Goal: Task Accomplishment & Management: Manage account settings

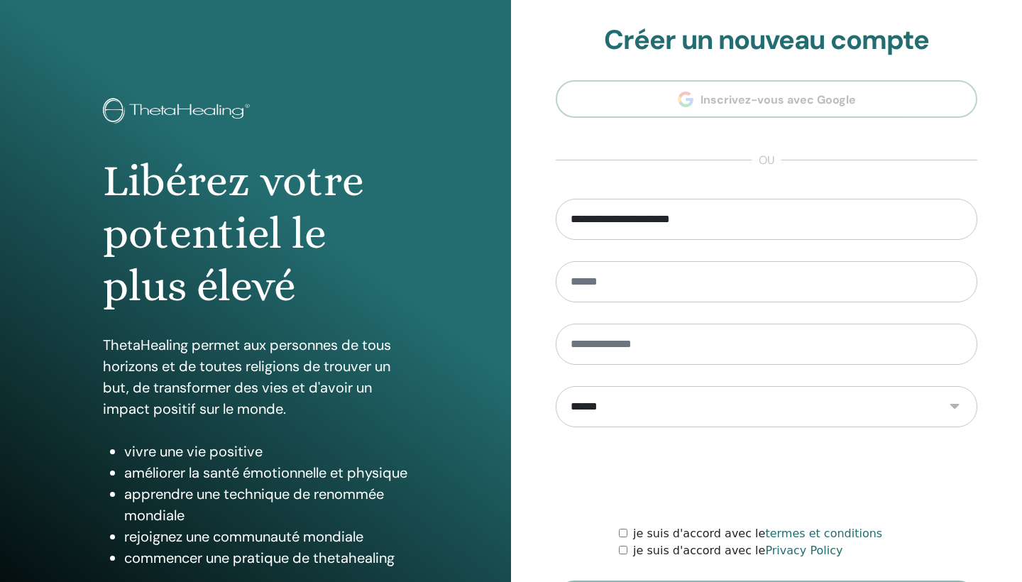
type input "**********"
click at [606, 365] on form "**********" at bounding box center [766, 408] width 421 height 419
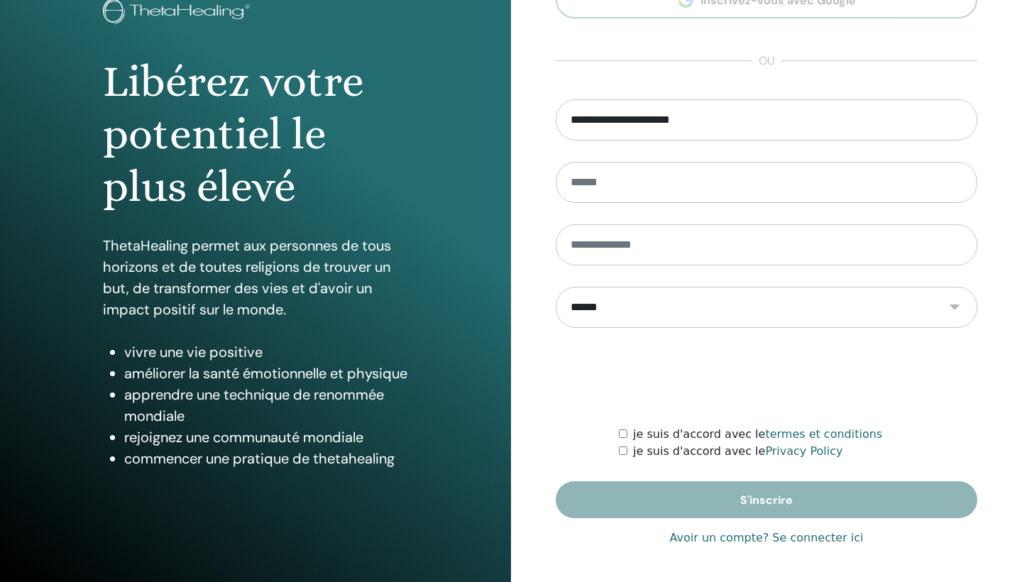
scroll to position [99, 0]
click at [853, 538] on link "Avoir un compte? Se connecter ici" at bounding box center [767, 537] width 194 height 17
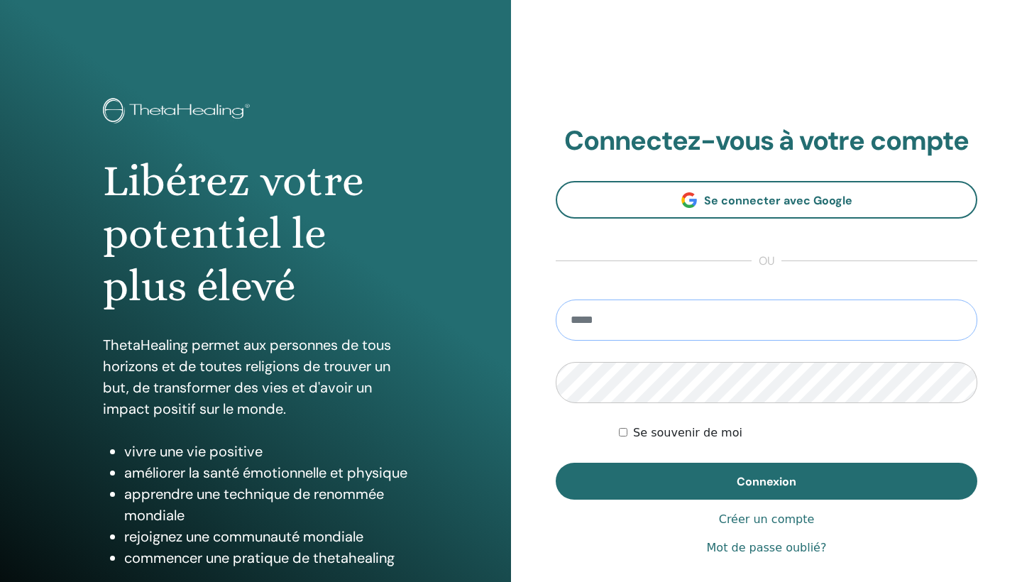
type input "**********"
click at [766, 481] on button "Connexion" at bounding box center [766, 481] width 421 height 37
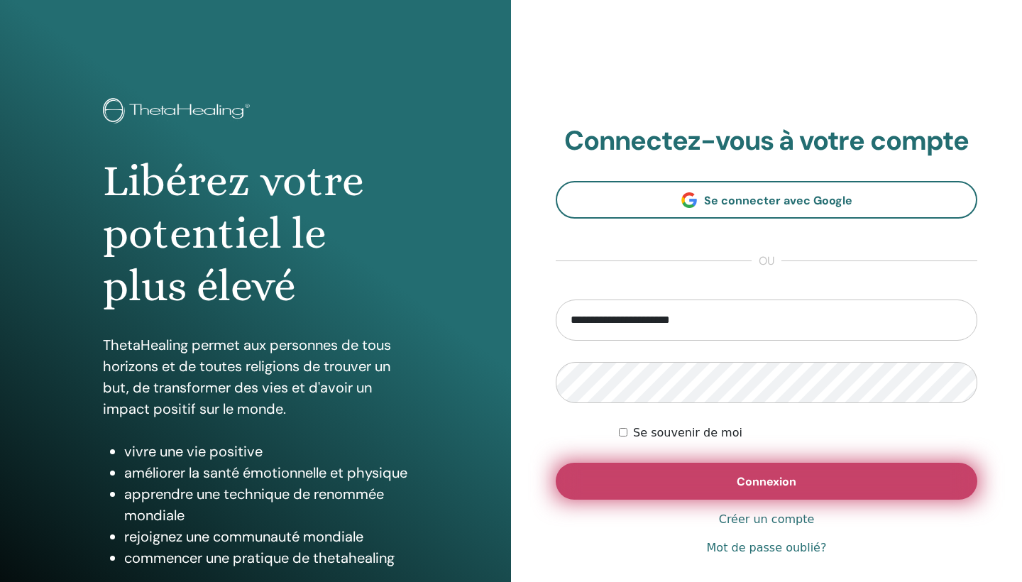
click at [599, 480] on button "Connexion" at bounding box center [766, 481] width 421 height 37
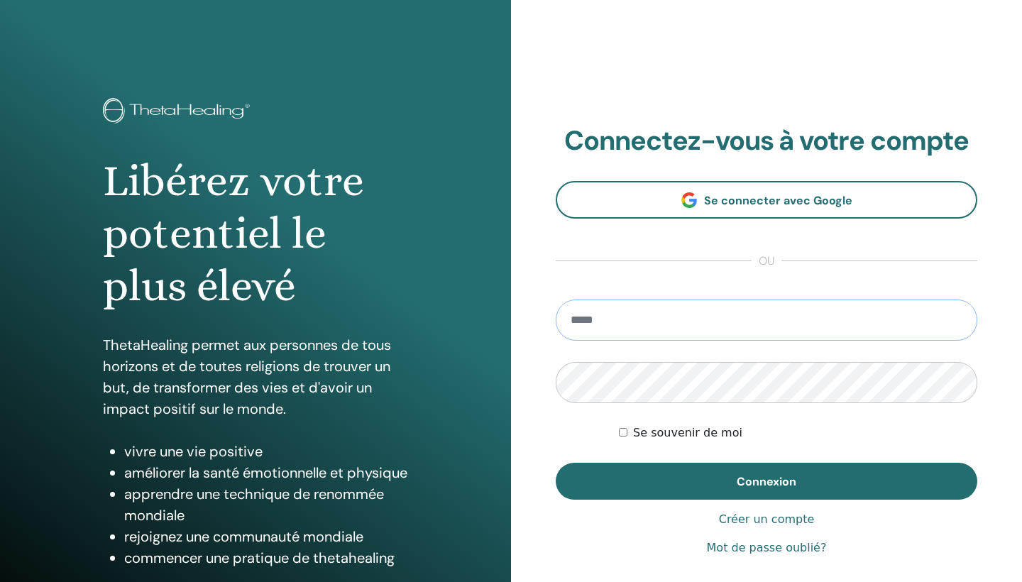
type input "**********"
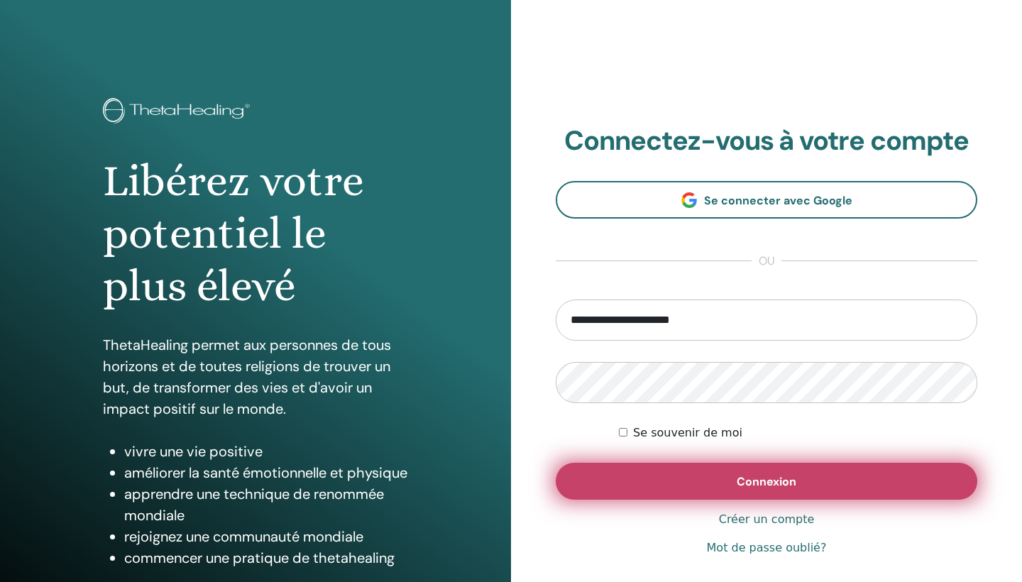
click at [650, 477] on button "Connexion" at bounding box center [766, 481] width 421 height 37
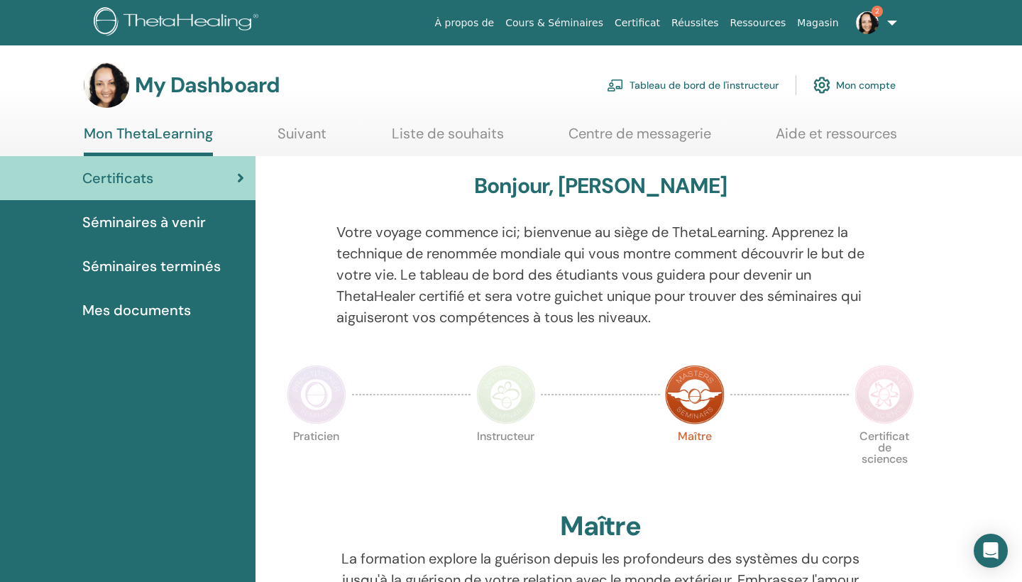
click at [746, 88] on link "Tableau de bord de l'instructeur" at bounding box center [693, 85] width 172 height 31
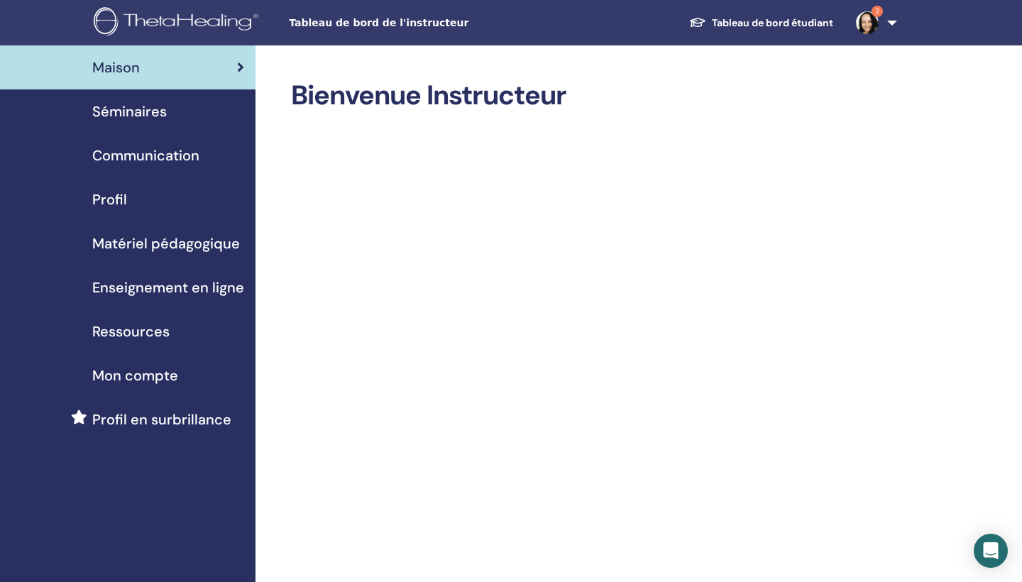
click at [143, 116] on span "Séminaires" at bounding box center [129, 111] width 74 height 21
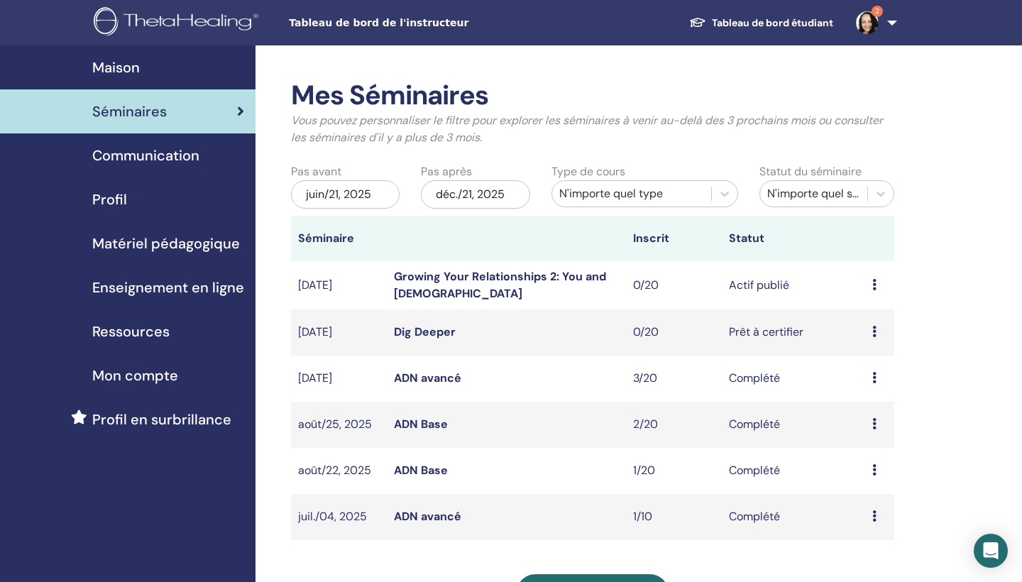
click at [873, 380] on icon at bounding box center [874, 377] width 4 height 11
click at [873, 417] on link "Participants" at bounding box center [873, 412] width 63 height 15
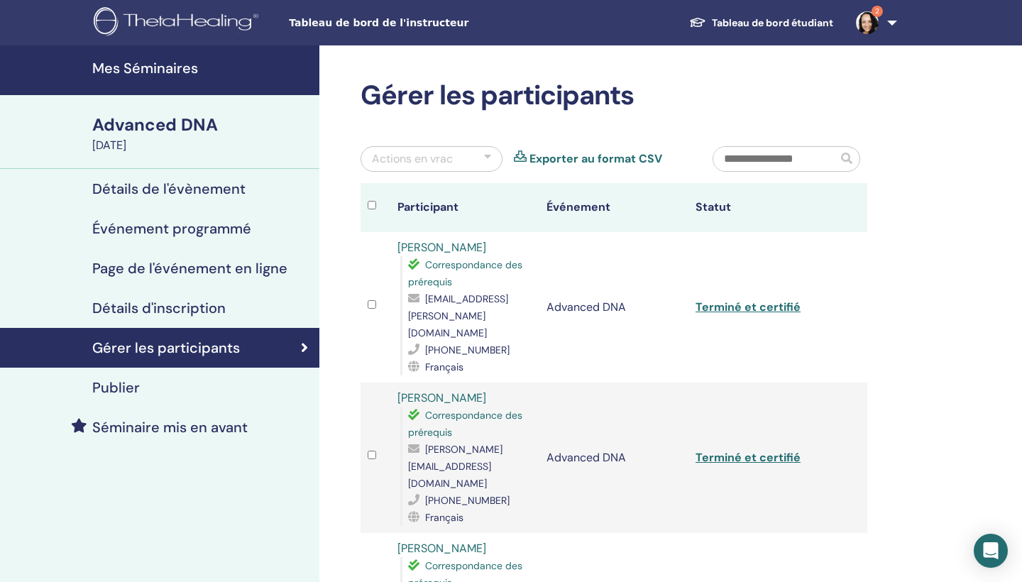
click at [788, 299] on link "Terminé et certifié" at bounding box center [747, 306] width 105 height 15
click at [755, 300] on link "Terminé et certifié" at bounding box center [747, 306] width 105 height 15
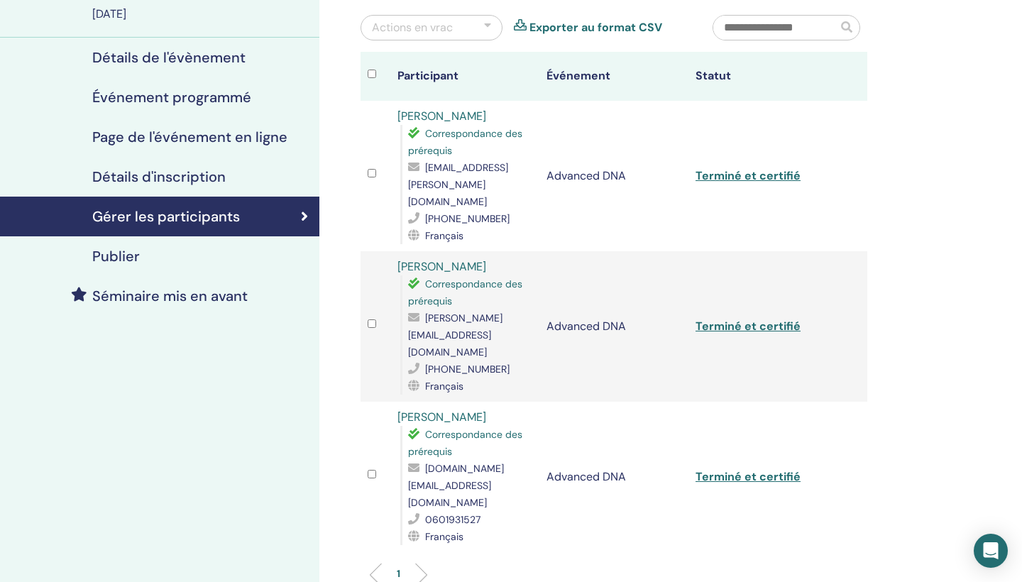
scroll to position [141, 0]
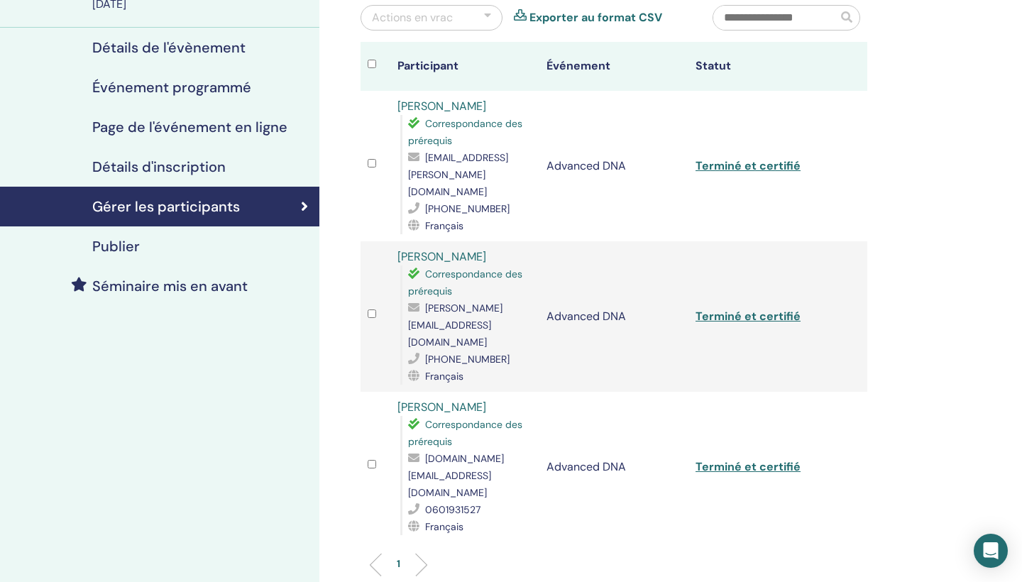
click at [425, 553] on li at bounding box center [416, 565] width 24 height 24
click at [221, 173] on h4 "Détails d'inscription" at bounding box center [158, 166] width 133 height 17
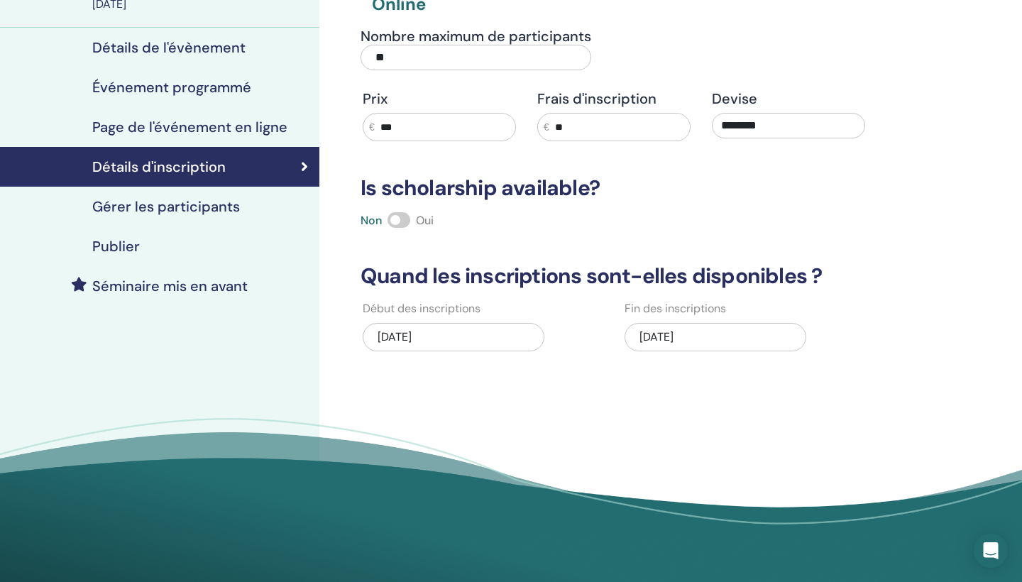
click at [214, 209] on h4 "Gérer les participants" at bounding box center [166, 206] width 148 height 17
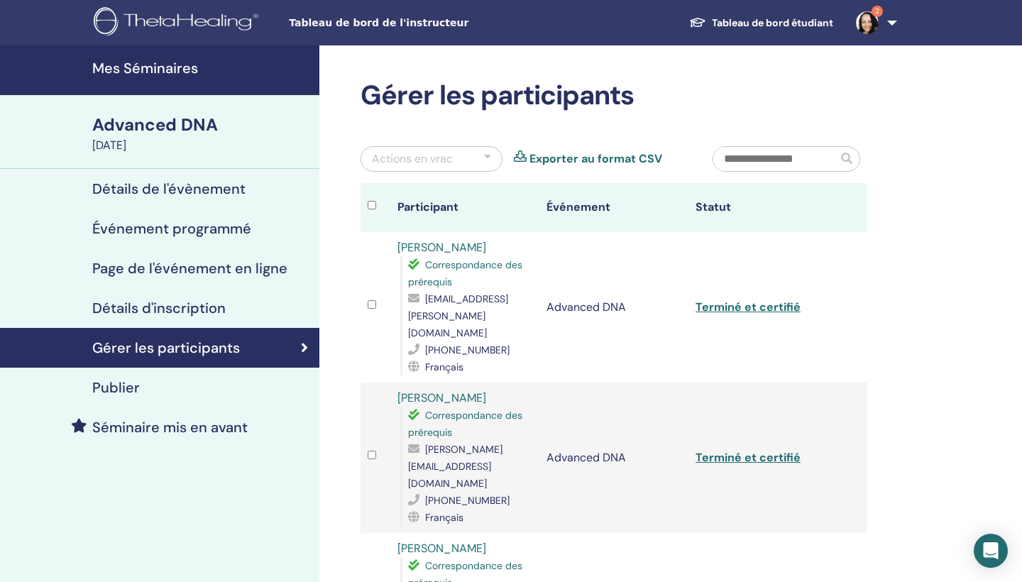
click at [231, 184] on h4 "Détails de l'évènement" at bounding box center [168, 188] width 153 height 17
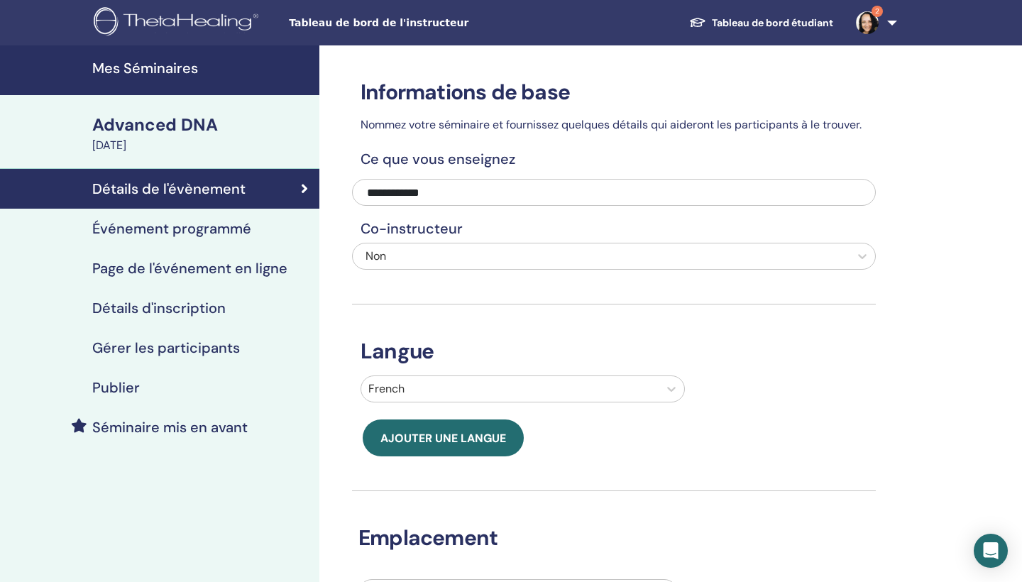
click at [142, 67] on h4 "Mes Séminaires" at bounding box center [201, 68] width 219 height 17
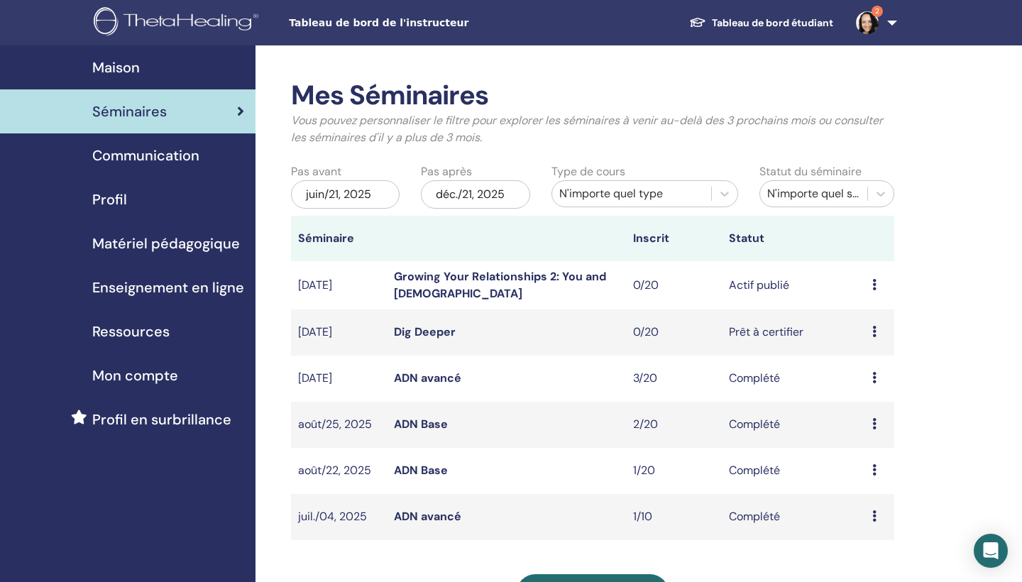
click at [873, 331] on icon at bounding box center [874, 331] width 4 height 11
click at [872, 348] on link "Aperçu" at bounding box center [861, 342] width 38 height 15
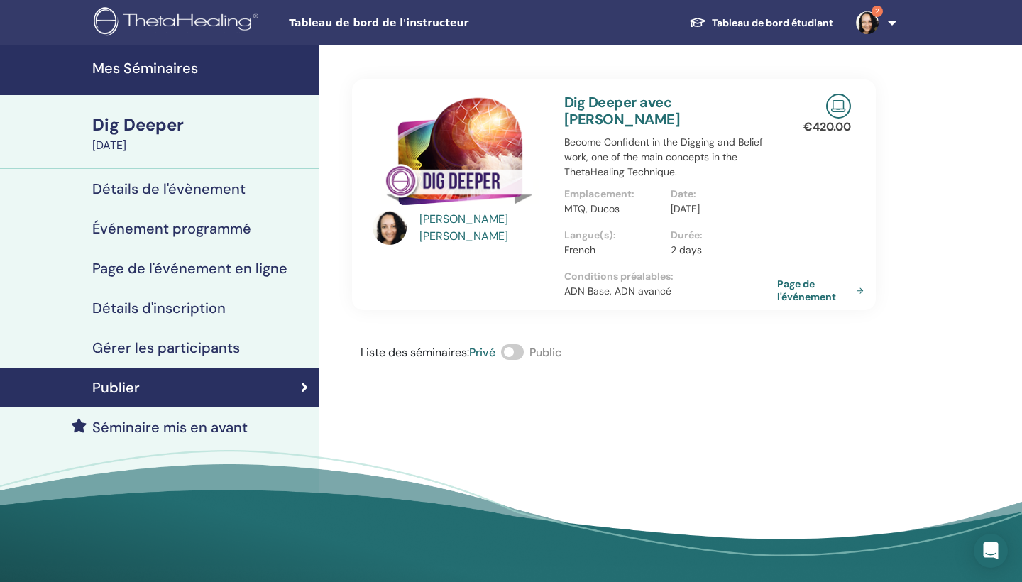
click at [243, 346] on div "Gérer les participants" at bounding box center [159, 347] width 297 height 17
